Goal: Find specific page/section: Find specific page/section

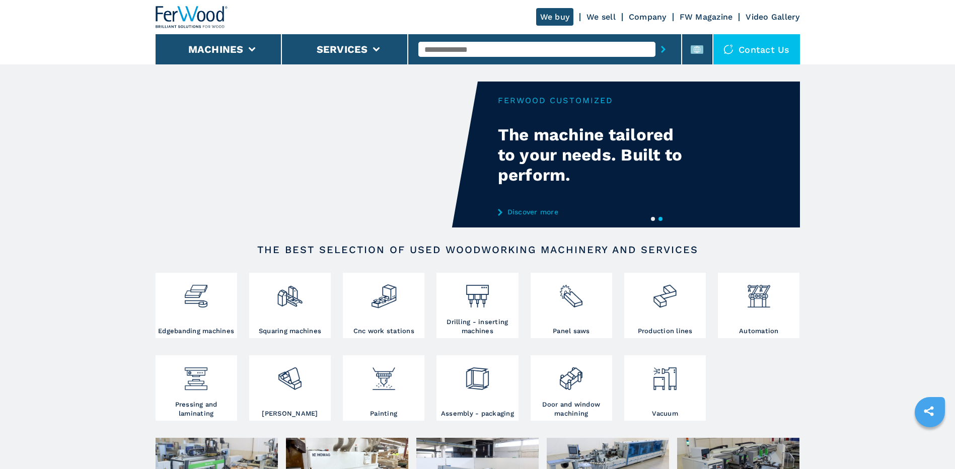
click at [609, 17] on link "We sell" at bounding box center [601, 17] width 29 height 10
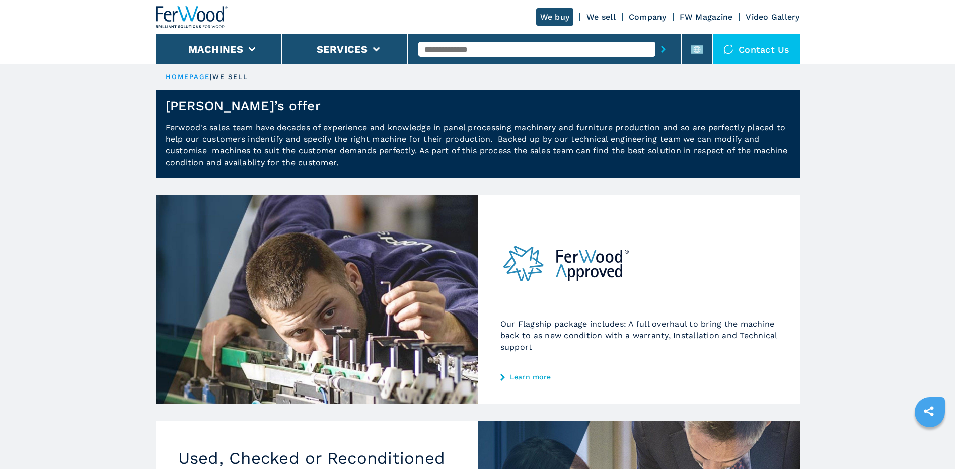
click at [473, 49] on input "text" at bounding box center [536, 49] width 237 height 15
click at [892, 102] on main "HOMEPAGE | we sell [PERSON_NAME]’s offer Ferwood's sales team have decades of e…" at bounding box center [477, 472] width 955 height 944
